Goal: Transaction & Acquisition: Book appointment/travel/reservation

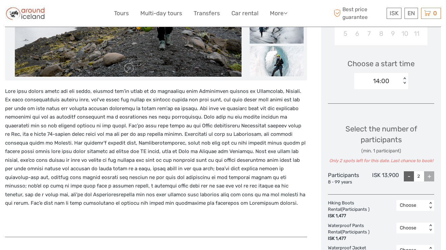
scroll to position [202, 0]
click at [400, 83] on div "14:00" at bounding box center [378, 81] width 47 height 10
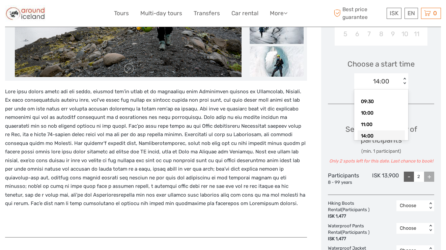
click at [385, 135] on div "14:00" at bounding box center [381, 135] width 47 height 11
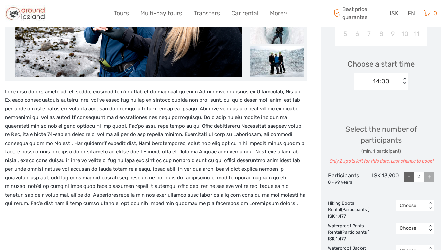
click at [396, 82] on div "14:00" at bounding box center [378, 81] width 47 height 10
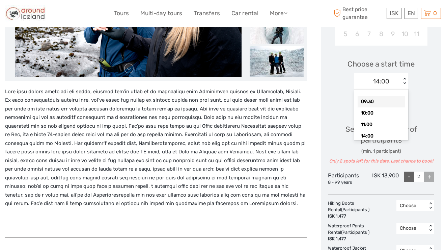
click at [386, 102] on div "09:30" at bounding box center [381, 101] width 47 height 11
type input "1"
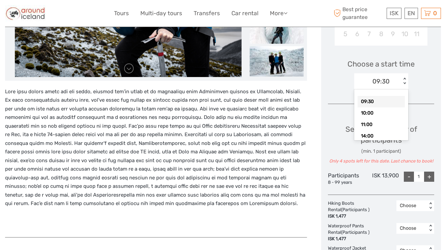
click at [383, 81] on div "09:30" at bounding box center [381, 81] width 17 height 9
click at [373, 136] on div "14:00" at bounding box center [381, 135] width 47 height 11
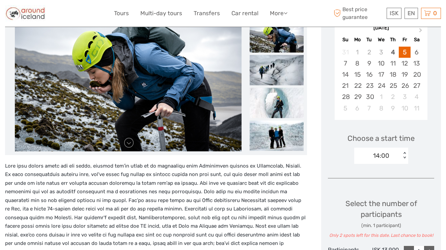
scroll to position [123, 0]
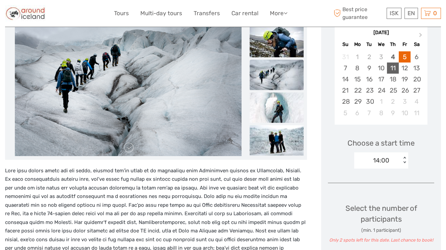
click at [394, 68] on div "11" at bounding box center [393, 67] width 12 height 11
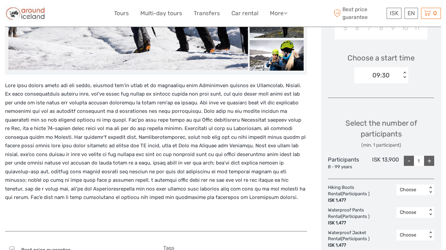
scroll to position [206, 0]
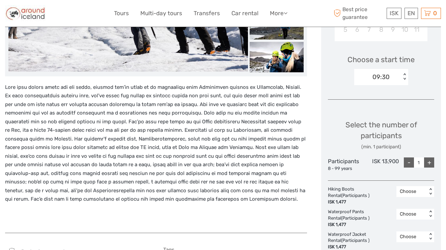
click at [390, 91] on div "Choose Date of Travel Next Month September 2025 Su Mo Tu We Th Fr Sa 31 1 2 3 4…" at bounding box center [382, 146] width 120 height 478
click at [390, 86] on div "Choose a start time 09:30 < >" at bounding box center [381, 66] width 106 height 43
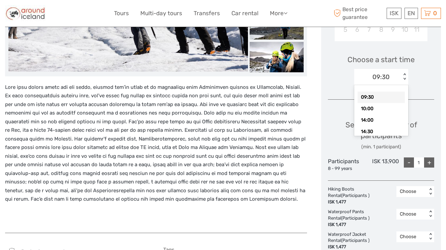
click at [390, 80] on div "09:30" at bounding box center [381, 77] width 17 height 9
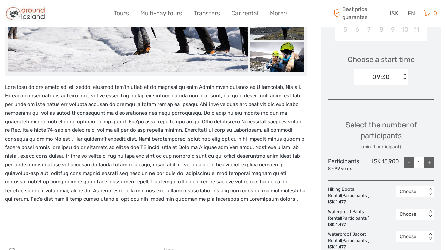
click at [262, 156] on p at bounding box center [156, 143] width 302 height 121
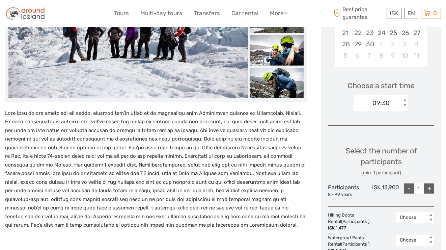
scroll to position [177, 0]
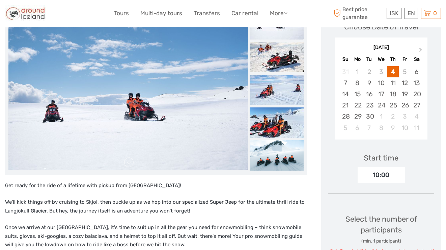
scroll to position [124, 0]
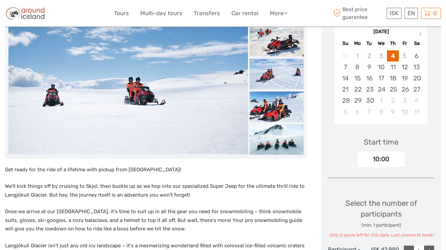
click at [386, 158] on div "10:00" at bounding box center [381, 159] width 47 height 16
click at [383, 159] on div "10:00" at bounding box center [381, 159] width 47 height 16
click at [395, 64] on div "11" at bounding box center [393, 66] width 12 height 11
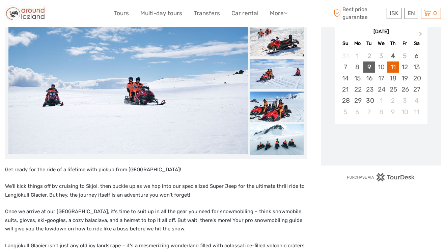
click at [367, 67] on div "9" at bounding box center [370, 66] width 12 height 11
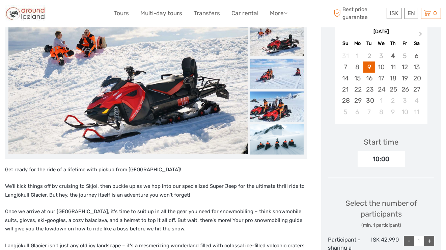
click at [386, 159] on div "10:00" at bounding box center [381, 159] width 47 height 16
click at [382, 166] on div "10:00" at bounding box center [381, 159] width 47 height 16
click at [376, 158] on div "10:00" at bounding box center [381, 159] width 47 height 16
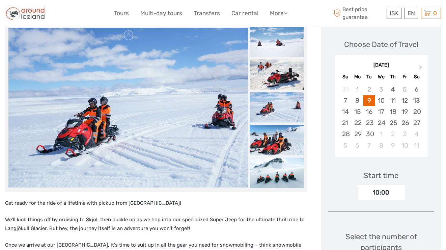
scroll to position [97, 0]
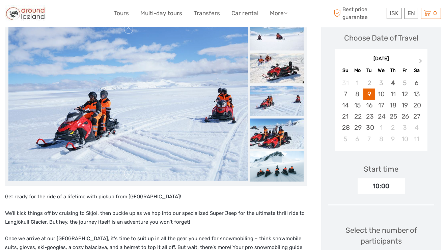
click at [387, 192] on div "10:00" at bounding box center [381, 186] width 47 height 16
click at [387, 184] on div "10:00" at bounding box center [381, 186] width 47 height 16
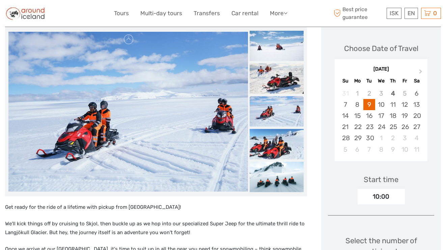
scroll to position [0, 0]
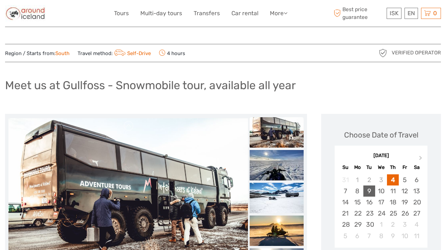
click at [370, 194] on div "9" at bounding box center [370, 190] width 12 height 11
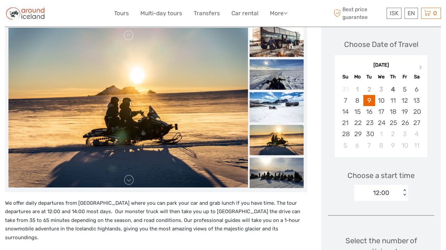
scroll to position [141, 0]
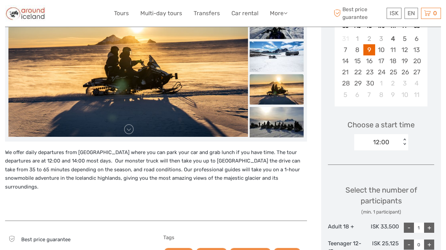
click at [390, 143] on div "12:00" at bounding box center [378, 142] width 47 height 10
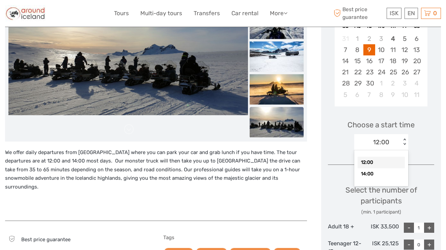
click at [372, 164] on div "12:00" at bounding box center [381, 162] width 47 height 11
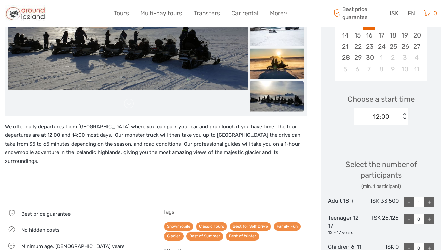
scroll to position [167, 0]
click at [430, 201] on div "+" at bounding box center [430, 202] width 10 height 10
type input "2"
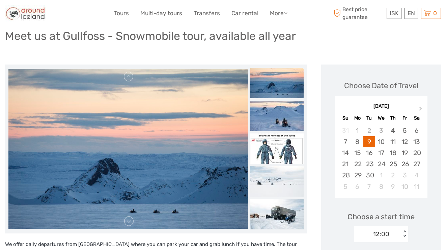
scroll to position [0, 0]
